Goal: Task Accomplishment & Management: Use online tool/utility

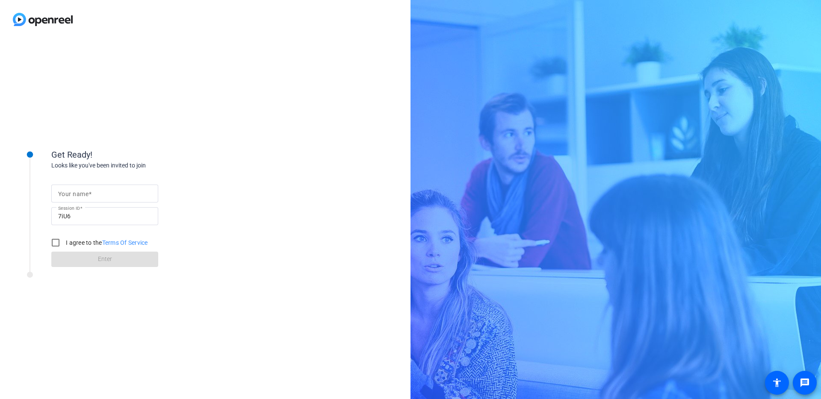
click at [92, 192] on input "Your name" at bounding box center [104, 194] width 93 height 10
type input "[PERSON_NAME]"
click at [54, 244] on input "I agree to the Terms Of Service" at bounding box center [55, 242] width 17 height 17
checkbox input "true"
click at [81, 264] on span at bounding box center [104, 259] width 107 height 21
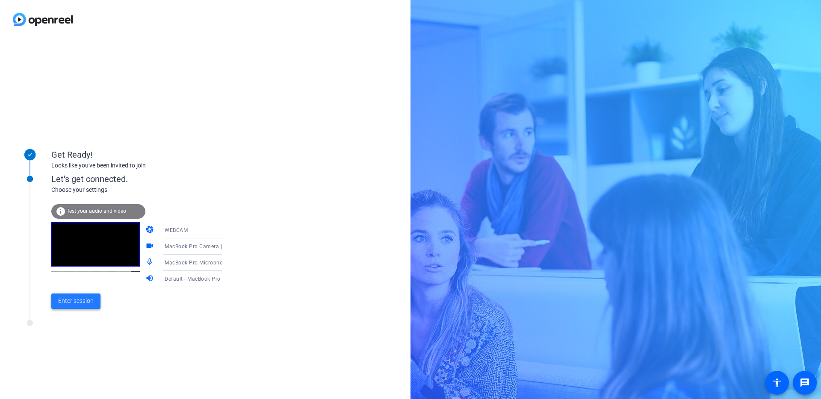
click at [76, 301] on span "Enter session" at bounding box center [75, 301] width 35 height 9
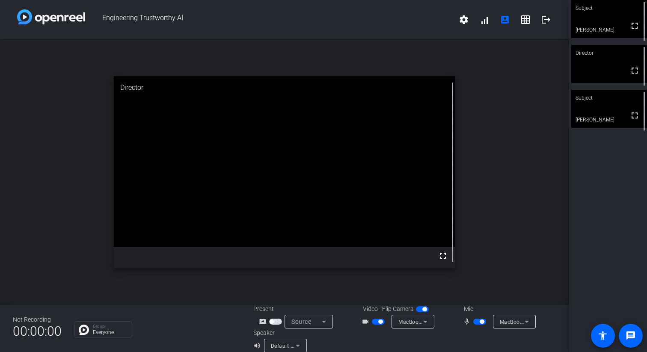
scroll to position [10, 0]
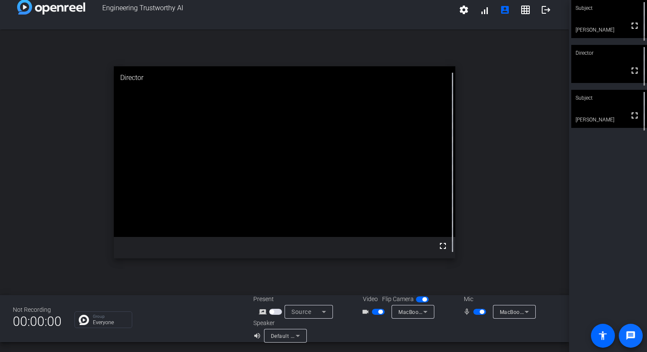
click at [630, 336] on mat-icon "message" at bounding box center [630, 336] width 10 height 10
click at [527, 10] on mat-icon "grid_on" at bounding box center [525, 10] width 10 height 10
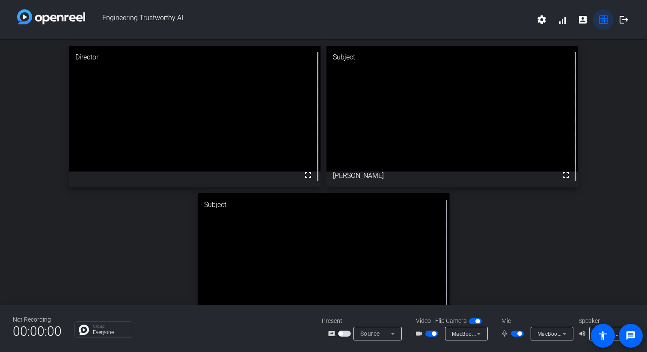
scroll to position [0, 0]
click at [379, 336] on span "Source" at bounding box center [370, 333] width 20 height 7
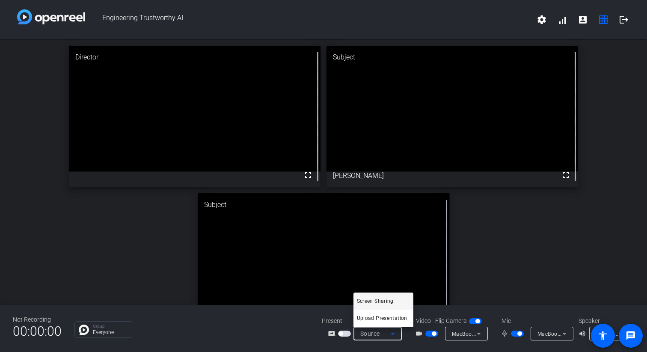
click at [274, 335] on div at bounding box center [323, 176] width 647 height 352
click at [346, 334] on span "button" at bounding box center [344, 334] width 13 height 6
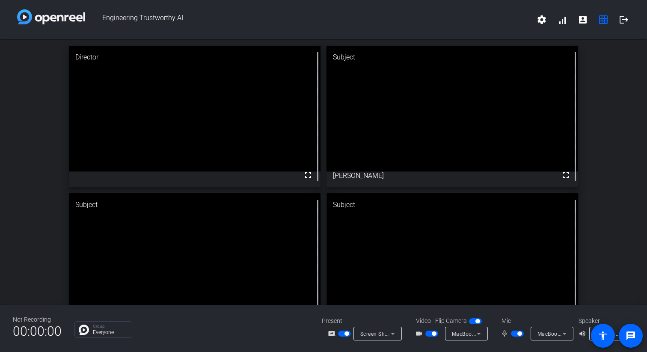
click at [392, 335] on icon at bounding box center [393, 333] width 10 height 10
click at [385, 302] on span "Screen Sharing" at bounding box center [375, 301] width 37 height 10
drag, startPoint x: 429, startPoint y: 202, endPoint x: 375, endPoint y: 226, distance: 59.5
click at [389, 334] on icon at bounding box center [393, 333] width 10 height 10
click at [380, 302] on span "Screen Sharing" at bounding box center [375, 301] width 37 height 10
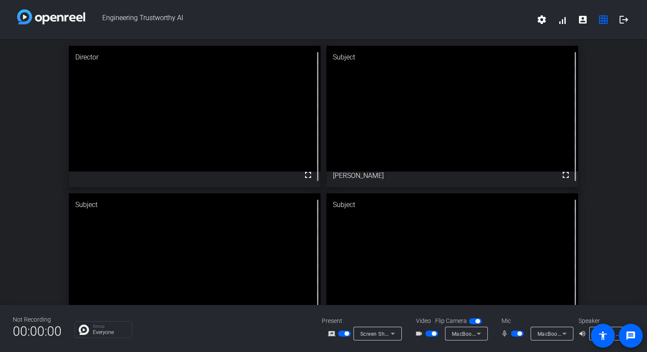
drag, startPoint x: 424, startPoint y: 229, endPoint x: 432, endPoint y: 152, distance: 77.5
drag, startPoint x: 433, startPoint y: 125, endPoint x: 168, endPoint y: 271, distance: 302.8
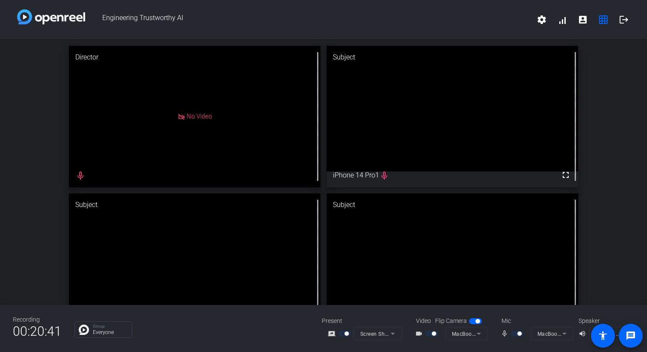
click at [505, 333] on mat-icon "mic_none" at bounding box center [505, 333] width 10 height 10
click at [505, 337] on mat-icon "mic_none" at bounding box center [505, 333] width 10 height 10
click at [505, 331] on mat-icon "mic_none" at bounding box center [505, 333] width 10 height 10
click at [506, 322] on div "Mic" at bounding box center [536, 321] width 86 height 9
click at [464, 332] on mat-form-field "MacBook Pro Camera (0000:0001)" at bounding box center [466, 334] width 43 height 14
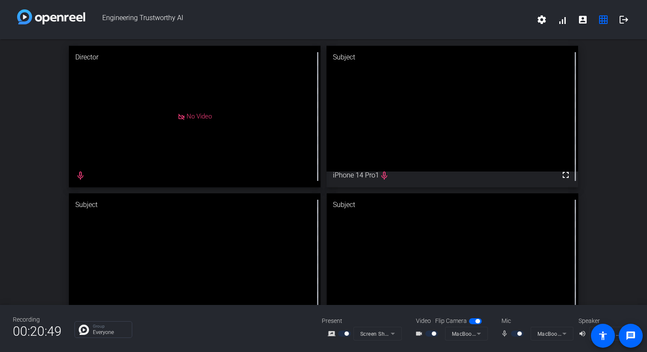
click at [484, 336] on mat-form-field "MacBook Pro Camera (0000:0001)" at bounding box center [466, 334] width 43 height 14
click at [480, 336] on mat-form-field "MacBook Pro Camera (0000:0001)" at bounding box center [466, 334] width 43 height 14
click at [505, 334] on mat-icon "mic_none" at bounding box center [505, 333] width 10 height 10
click at [393, 335] on mat-form-field "Screen Sharing" at bounding box center [377, 334] width 48 height 14
click at [389, 333] on mat-form-field "Screen Sharing" at bounding box center [377, 334] width 48 height 14
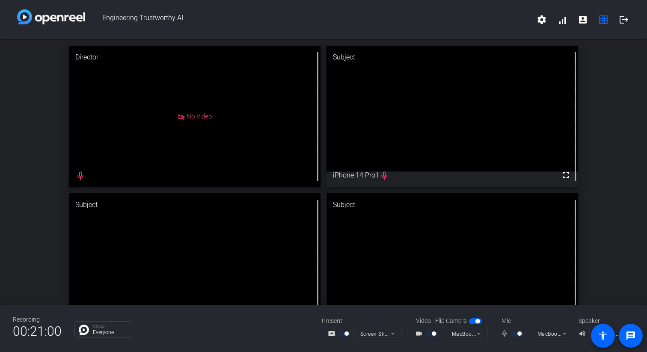
click at [378, 337] on mat-form-field "Screen Sharing" at bounding box center [377, 334] width 48 height 14
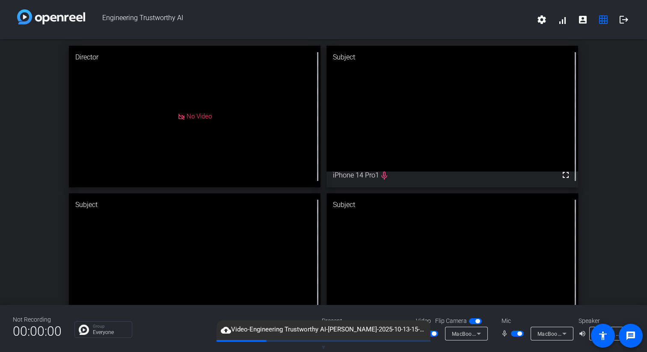
click at [512, 335] on span "button" at bounding box center [517, 334] width 13 height 6
click at [512, 335] on span "button" at bounding box center [513, 333] width 4 height 4
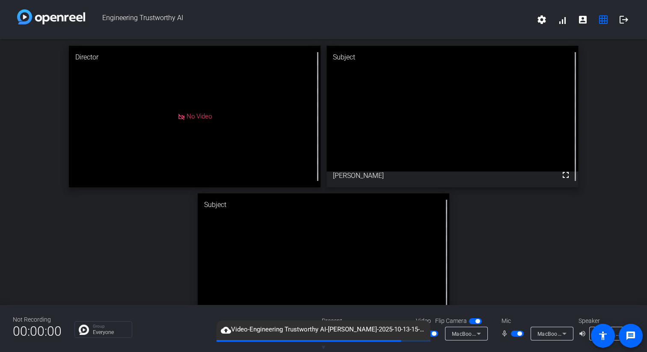
click at [178, 325] on div "Group Everyone" at bounding box center [191, 329] width 234 height 17
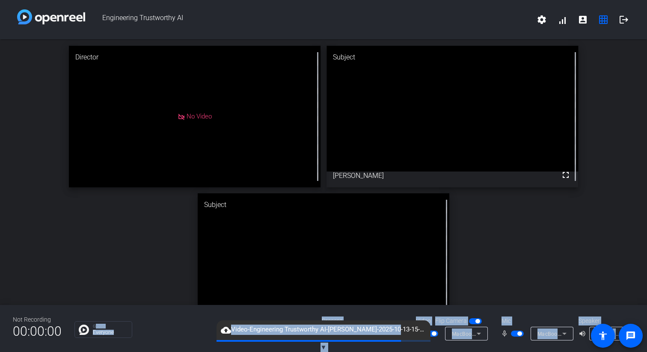
drag, startPoint x: 393, startPoint y: 331, endPoint x: 303, endPoint y: 311, distance: 92.6
click at [303, 311] on openreel-root "Engineering Trustworthy AI settings signal_cellular_alt account_box grid_on log…" at bounding box center [323, 176] width 647 height 352
click at [388, 318] on div "Present" at bounding box center [365, 321] width 86 height 9
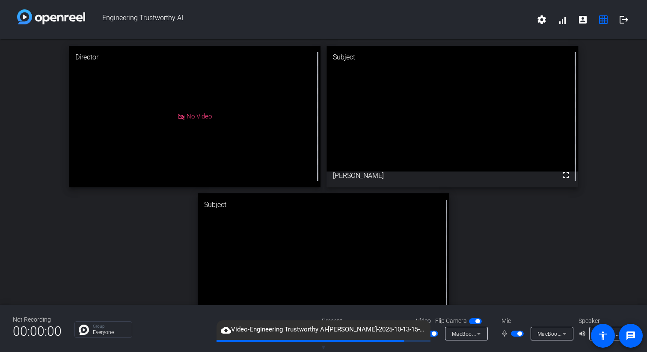
click at [192, 330] on div "Group Everyone" at bounding box center [191, 329] width 234 height 17
click at [442, 136] on video at bounding box center [451, 109] width 251 height 126
click at [255, 330] on span "cloud_upload Video-Engineering Trustworthy [PERSON_NAME]-2025-10-13-15-11-49-90…" at bounding box center [323, 330] width 214 height 10
drag, startPoint x: 304, startPoint y: 253, endPoint x: 118, endPoint y: 243, distance: 185.9
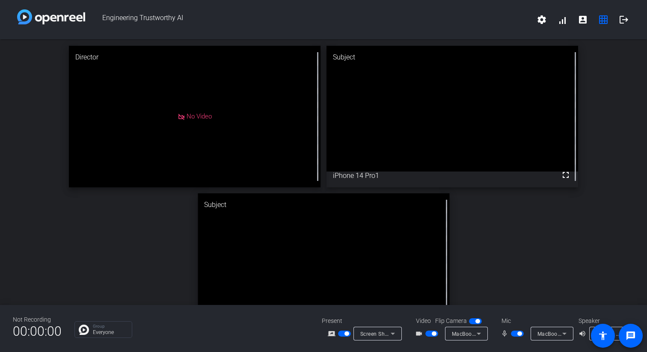
click at [494, 222] on div "Director No Video Subject fullscreen iPhone 14 Pro1 Subject fullscreen [PERSON_…" at bounding box center [323, 190] width 647 height 302
